Goal: Task Accomplishment & Management: Manage account settings

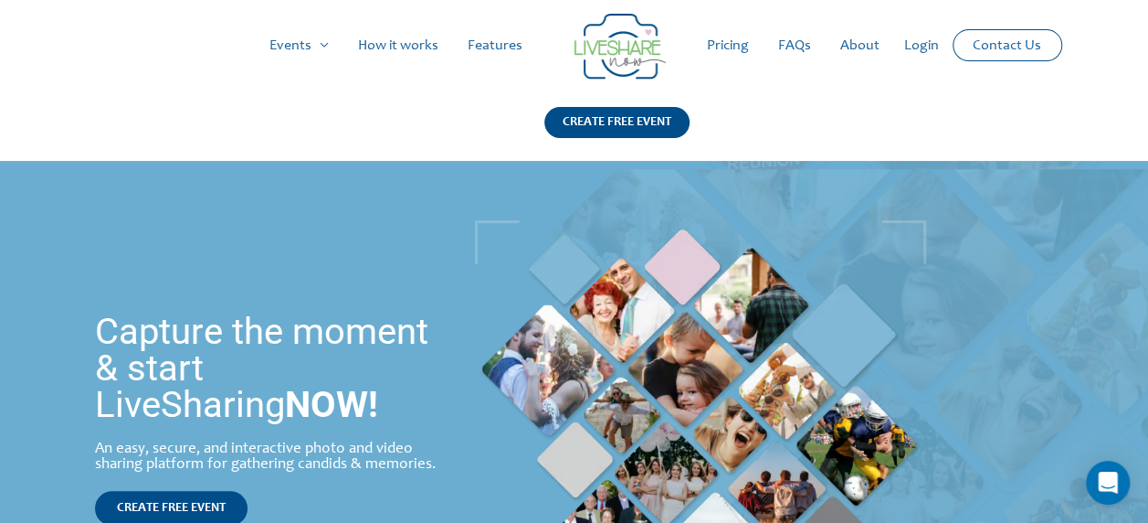
click at [925, 47] on link "Login" at bounding box center [922, 45] width 64 height 58
click at [907, 54] on link "Login" at bounding box center [922, 45] width 64 height 58
click at [908, 48] on link "Login" at bounding box center [922, 45] width 64 height 58
